Goal: Information Seeking & Learning: Learn about a topic

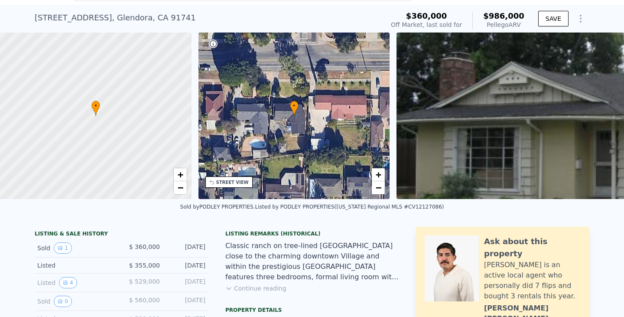
scroll to position [40, 0]
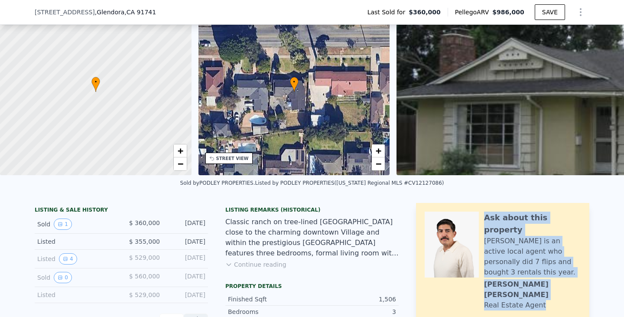
drag, startPoint x: 544, startPoint y: 280, endPoint x: 477, endPoint y: 224, distance: 87.1
click at [477, 224] on div "Ask about this property Leo is an active local agent who personally did 7 flips…" at bounding box center [503, 261] width 156 height 99
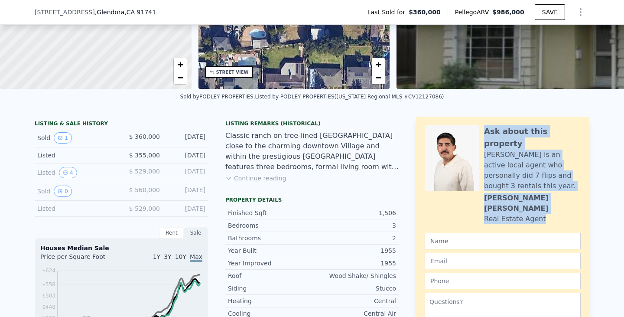
scroll to position [127, 0]
click at [503, 213] on div "Real Estate Agent" at bounding box center [515, 218] width 62 height 10
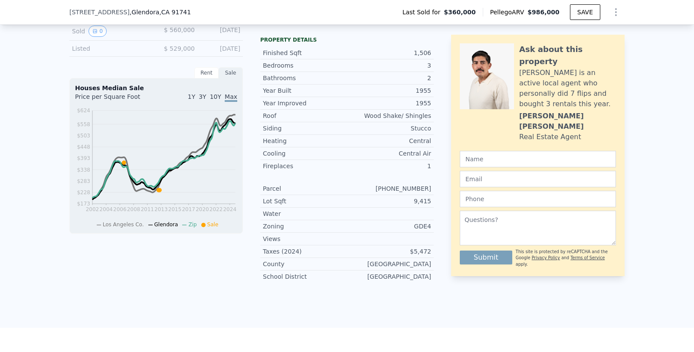
scroll to position [286, 0]
drag, startPoint x: 541, startPoint y: 29, endPoint x: 534, endPoint y: 31, distance: 7.1
drag, startPoint x: 534, startPoint y: 31, endPoint x: 213, endPoint y: 279, distance: 405.8
click at [213, 279] on div "LISTING & SALE HISTORY Sold 1 $ 360,000 Feb 19, 2013 Listed $ 355,000 Oct 11, 2…" at bounding box center [155, 124] width 173 height 333
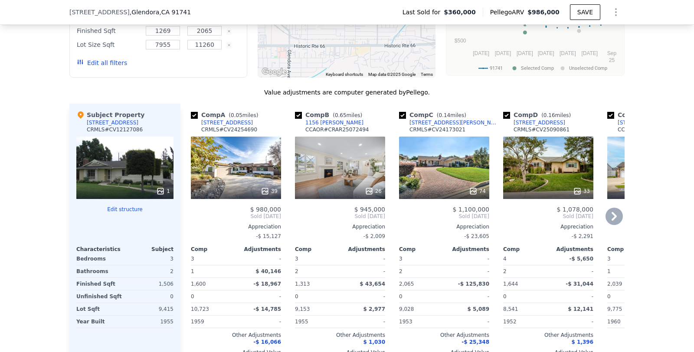
scroll to position [767, 0]
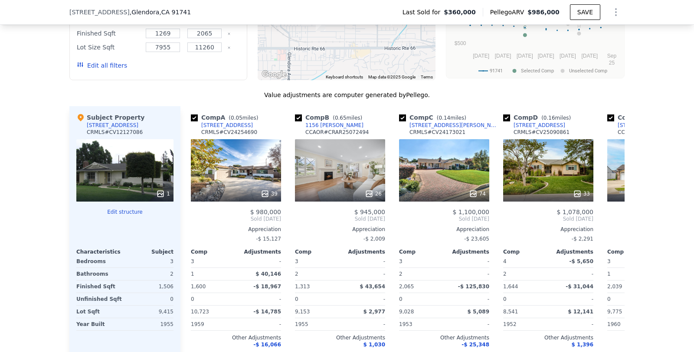
click at [624, 185] on div "We found 12 sales that match your search Listings provided by California Region…" at bounding box center [347, 145] width 694 height 485
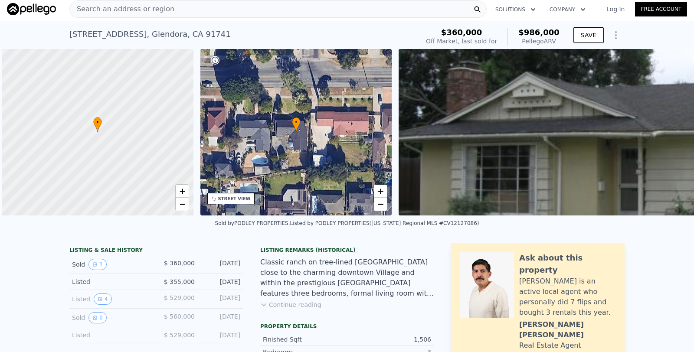
scroll to position [0, 3]
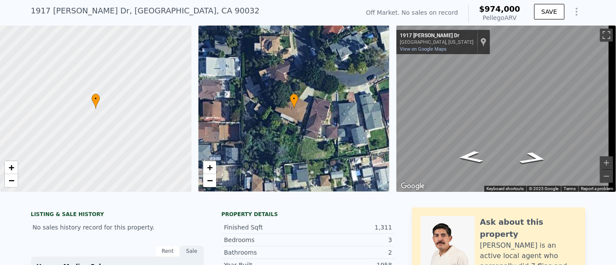
scroll to position [3, 0]
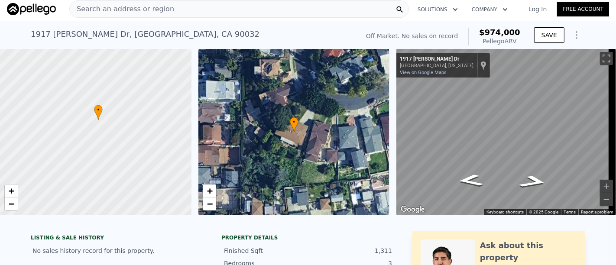
drag, startPoint x: 117, startPoint y: 153, endPoint x: 120, endPoint y: 140, distance: 12.4
click at [120, 140] on div at bounding box center [96, 133] width 230 height 200
drag, startPoint x: 610, startPoint y: 51, endPoint x: 304, endPoint y: 236, distance: 357.3
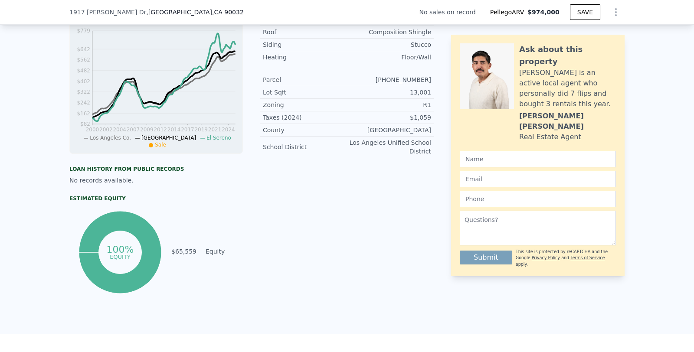
scroll to position [238, 0]
